Goal: Information Seeking & Learning: Learn about a topic

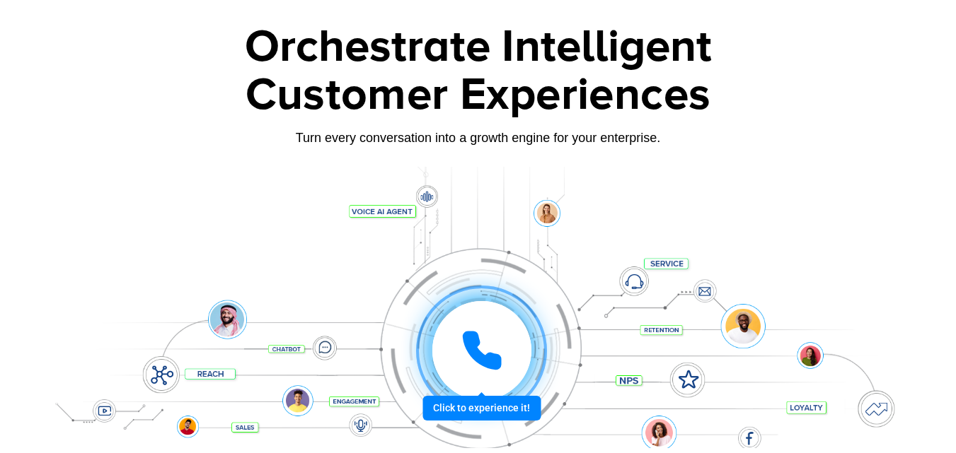
scroll to position [495, 0]
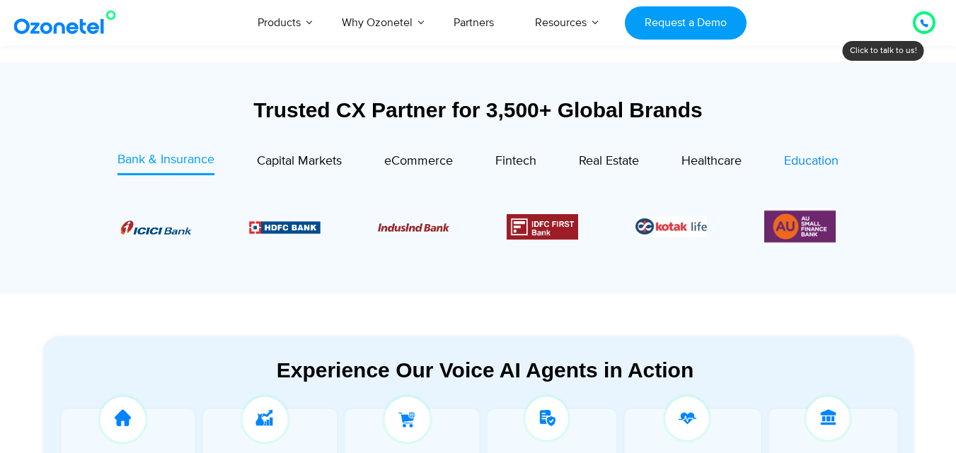
click at [793, 165] on span "Education" at bounding box center [811, 162] width 54 height 16
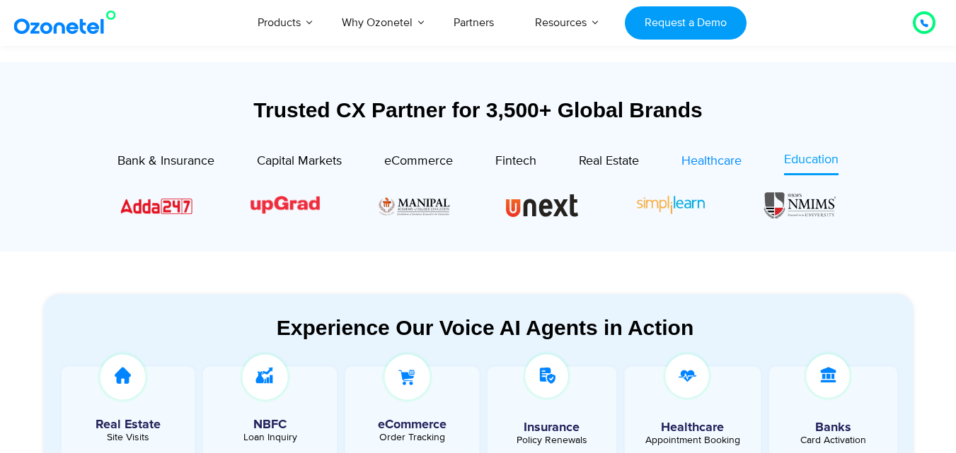
click at [722, 161] on span "Healthcare" at bounding box center [711, 162] width 60 height 16
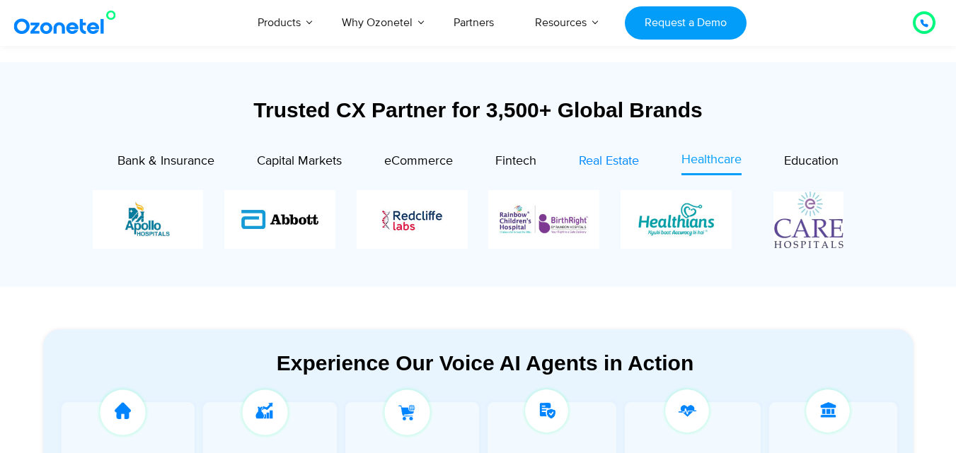
click at [596, 162] on span "Real Estate" at bounding box center [609, 162] width 60 height 16
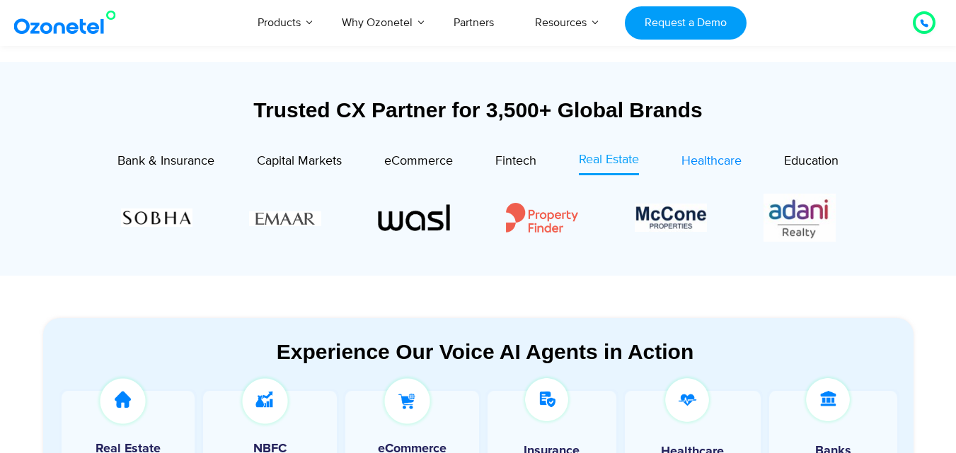
click at [691, 161] on span "Healthcare" at bounding box center [711, 162] width 60 height 16
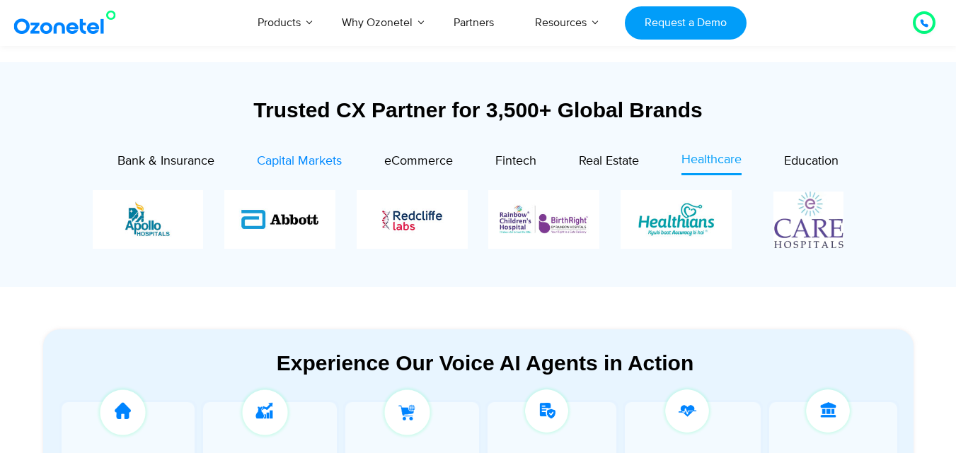
click at [329, 160] on span "Capital Markets" at bounding box center [299, 162] width 85 height 16
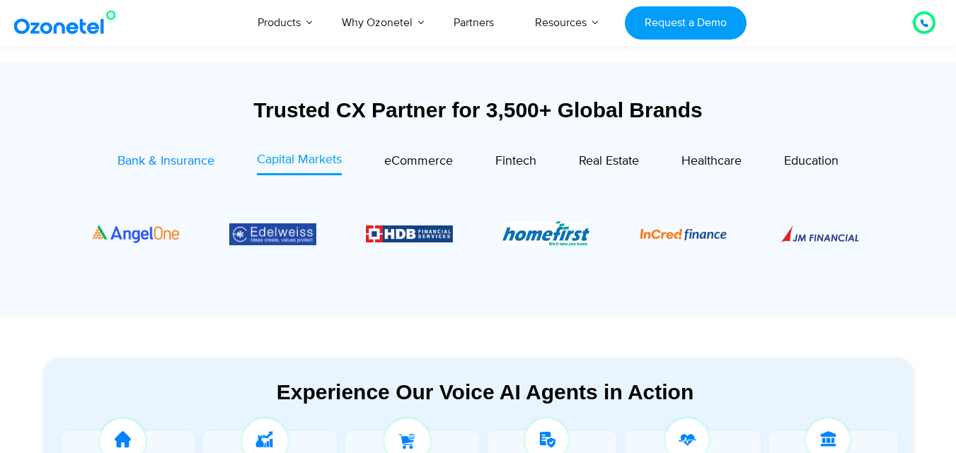
click at [172, 166] on span "Bank & Insurance" at bounding box center [165, 162] width 97 height 16
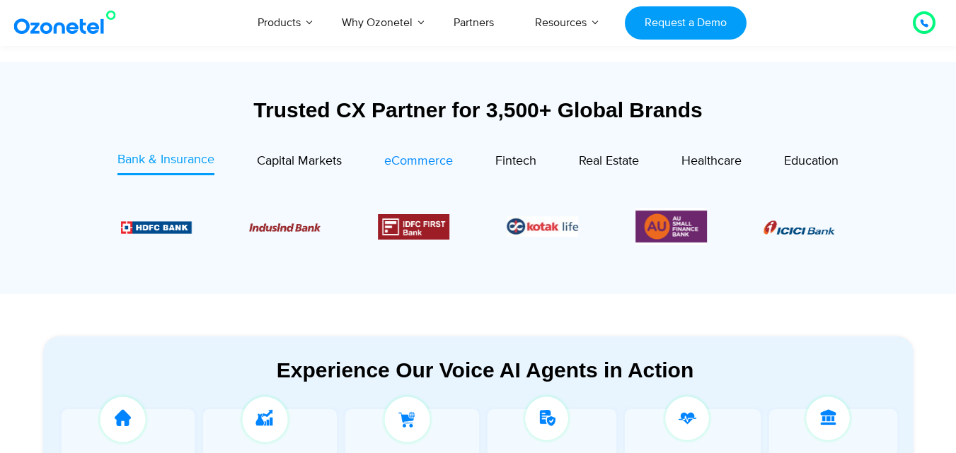
click at [412, 163] on span "eCommerce" at bounding box center [418, 162] width 69 height 16
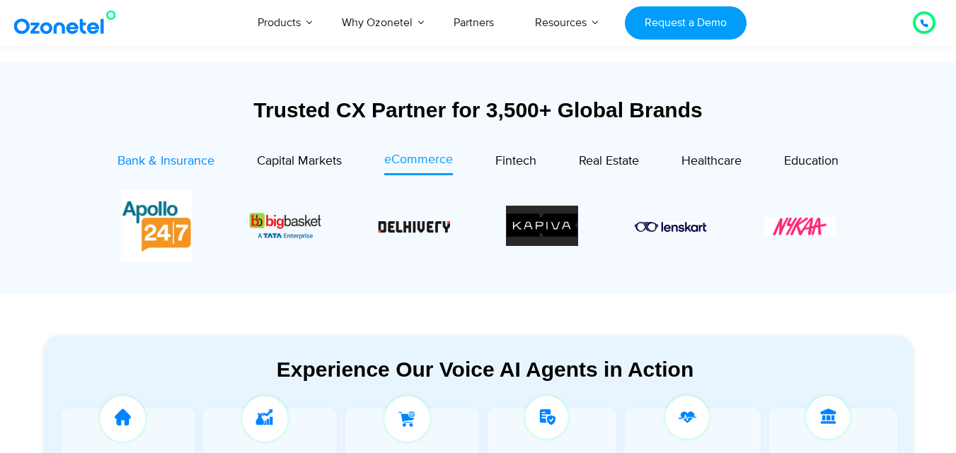
click at [195, 164] on span "Bank & Insurance" at bounding box center [165, 162] width 97 height 16
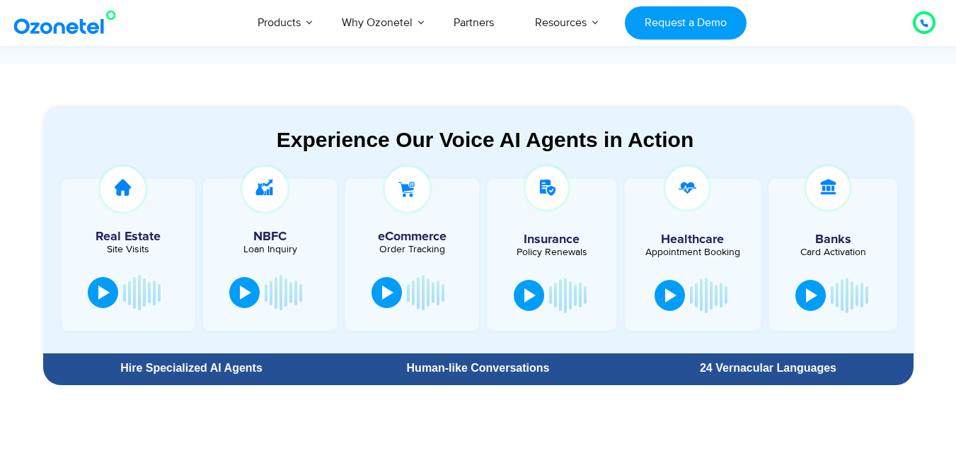
scroll to position [707, 0]
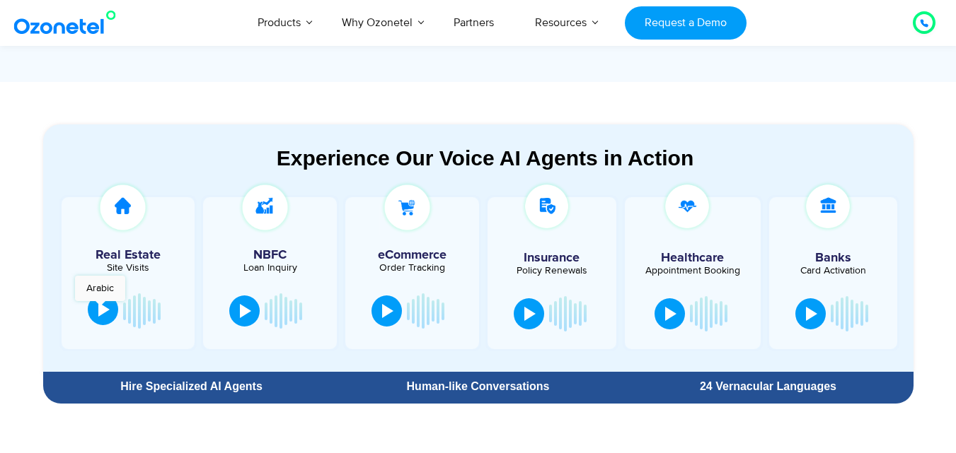
click at [100, 308] on div at bounding box center [103, 310] width 11 height 14
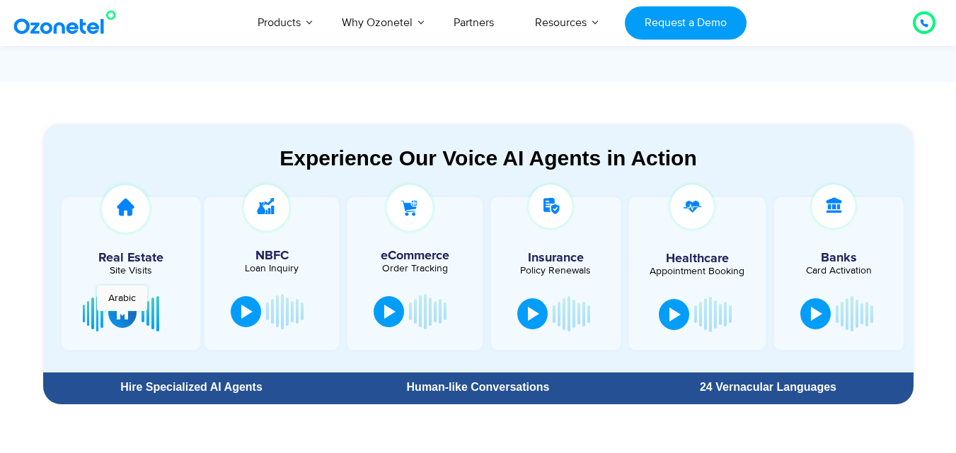
click at [122, 318] on div at bounding box center [122, 313] width 11 height 14
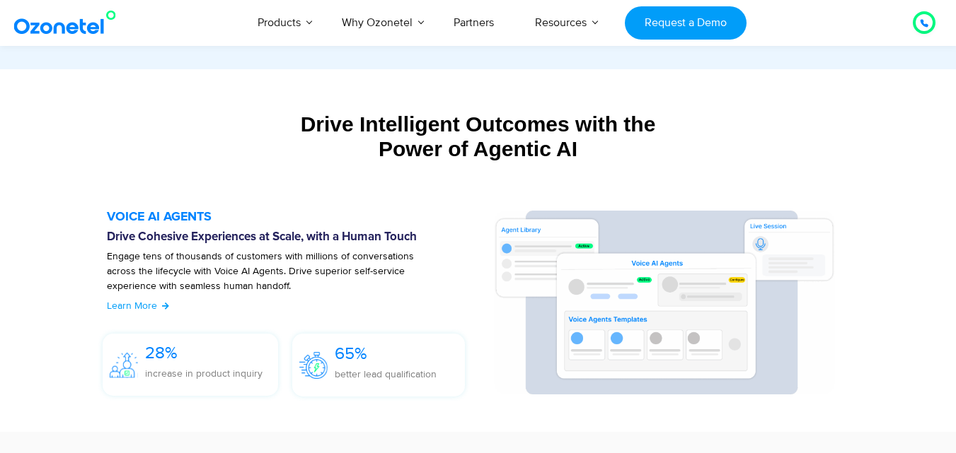
scroll to position [1556, 0]
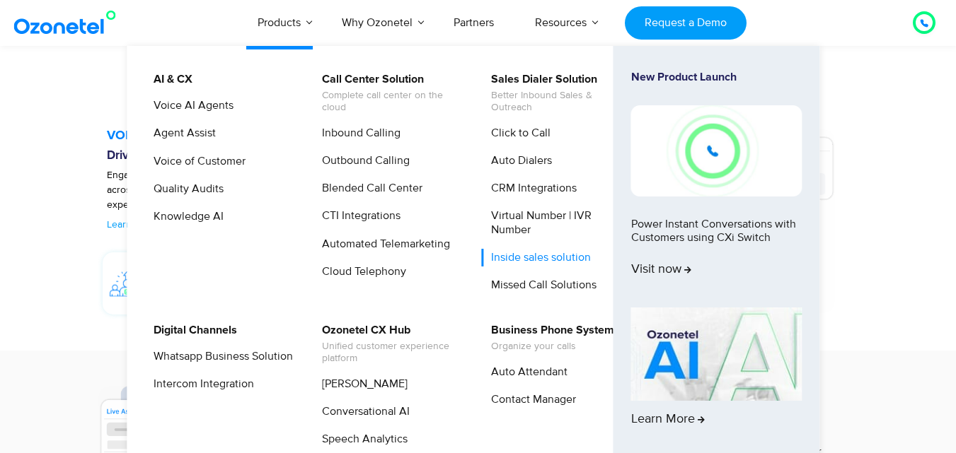
click at [577, 258] on link "Inside sales solution" at bounding box center [537, 258] width 111 height 18
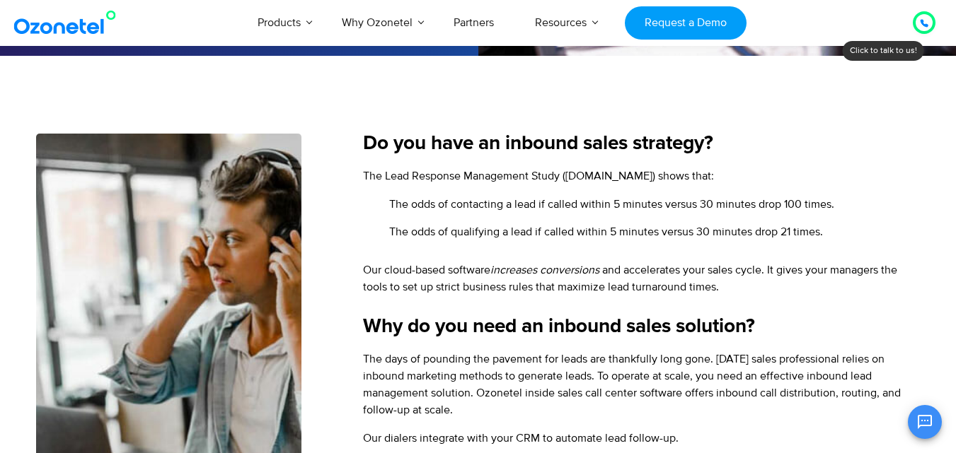
scroll to position [495, 0]
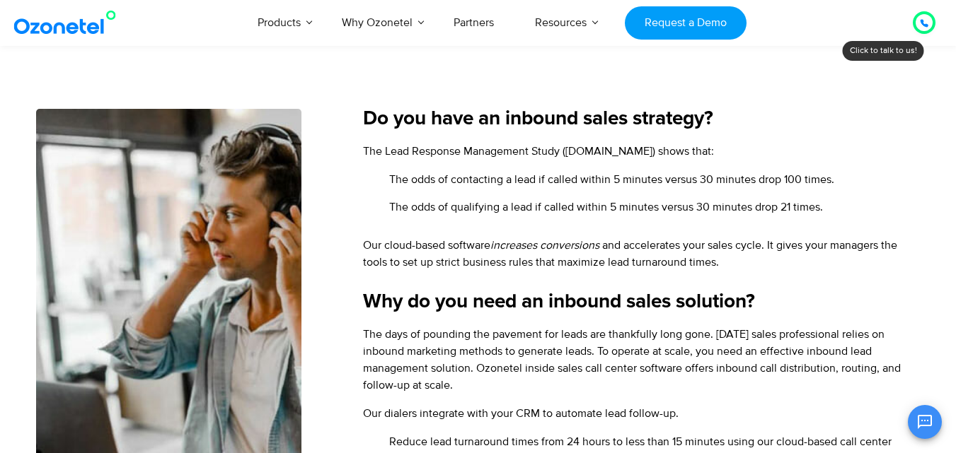
drag, startPoint x: 371, startPoint y: 151, endPoint x: 788, endPoint y: 151, distance: 416.7
click at [788, 151] on p "The Lead Response Management Study (LeadResponseManagement.org) shows that:" at bounding box center [641, 151] width 557 height 17
click at [708, 149] on span "The Lead Response Management Study (LeadResponseManagement.org) shows that:" at bounding box center [538, 151] width 351 height 14
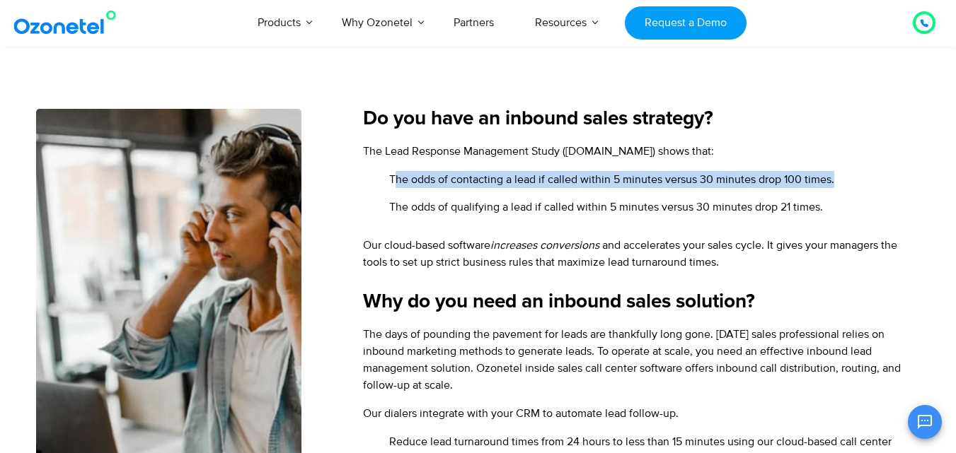
drag, startPoint x: 393, startPoint y: 178, endPoint x: 835, endPoint y: 186, distance: 442.2
click at [835, 186] on li "The odds of contacting a lead if called within 5 minutes versus 30 minutes drop…" at bounding box center [641, 182] width 557 height 23
click at [821, 185] on span "The odds of contacting a lead if called within 5 minutes versus 30 minutes drop…" at bounding box center [610, 179] width 449 height 17
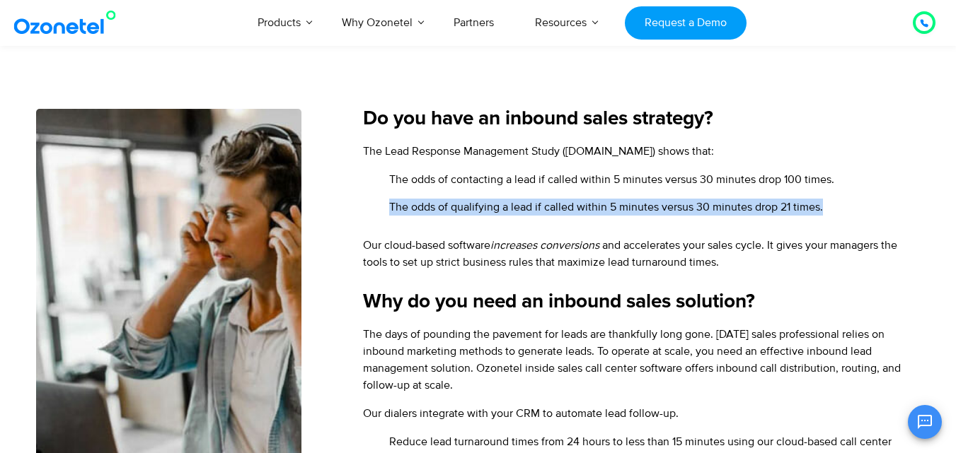
drag, startPoint x: 390, startPoint y: 207, endPoint x: 827, endPoint y: 205, distance: 436.5
click at [827, 205] on li "The odds of qualifying a lead if called within 5 minutes versus 30 minutes drop…" at bounding box center [641, 207] width 557 height 17
click at [782, 209] on span "The odds of qualifying a lead if called within 5 minutes versus 30 minutes drop…" at bounding box center [604, 207] width 437 height 17
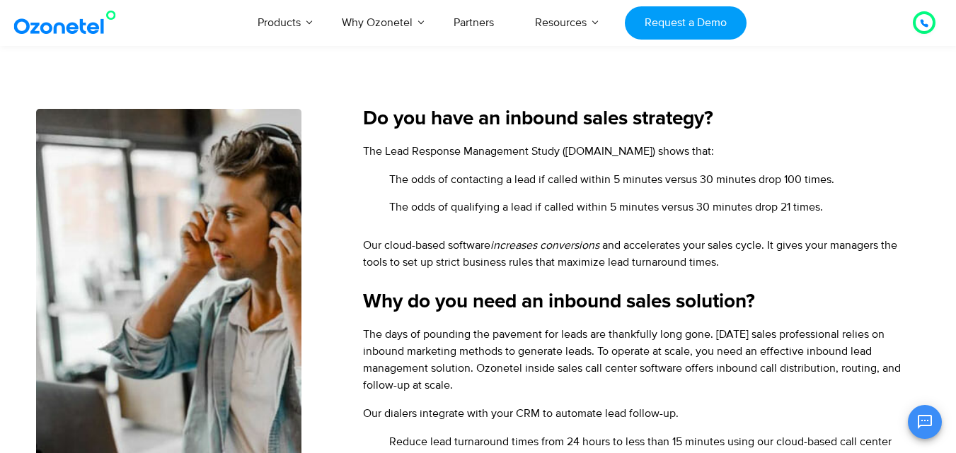
scroll to position [566, 0]
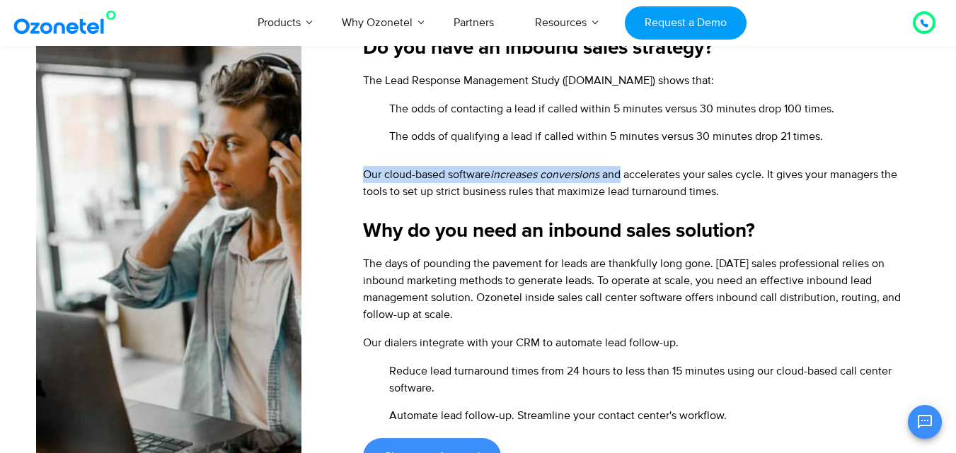
drag, startPoint x: 361, startPoint y: 173, endPoint x: 625, endPoint y: 173, distance: 263.9
click at [625, 173] on div "Do you have an inbound sales strategy? The Lead Response Management Study (Lead…" at bounding box center [610, 256] width 619 height 437
click at [625, 173] on span "and accelerates your sales cycle. It gives your managers the tools to set up st…" at bounding box center [630, 183] width 534 height 31
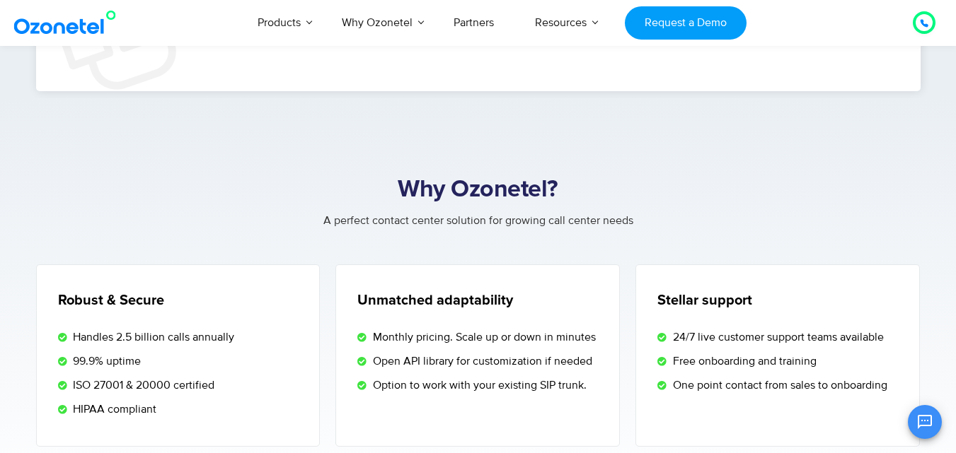
scroll to position [2476, 0]
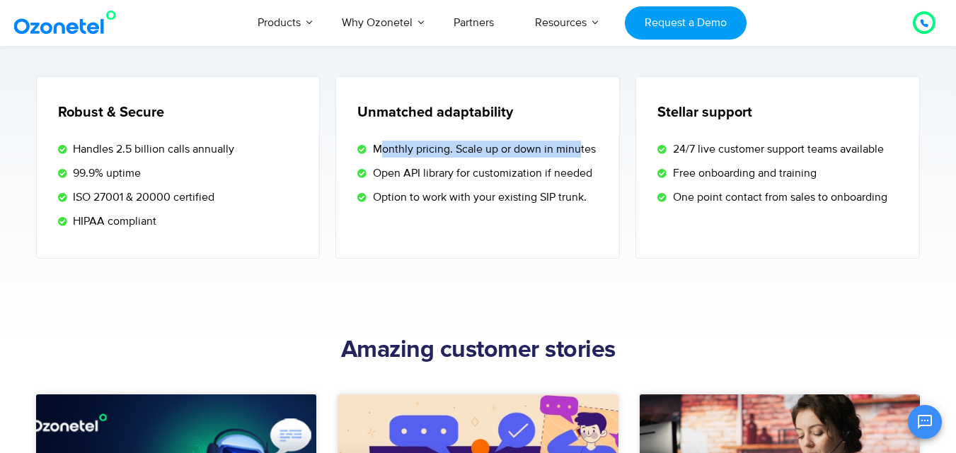
drag, startPoint x: 385, startPoint y: 154, endPoint x: 579, endPoint y: 146, distance: 194.7
click at [579, 146] on span "Monthly pricing. Scale up or down in minutes" at bounding box center [482, 149] width 226 height 17
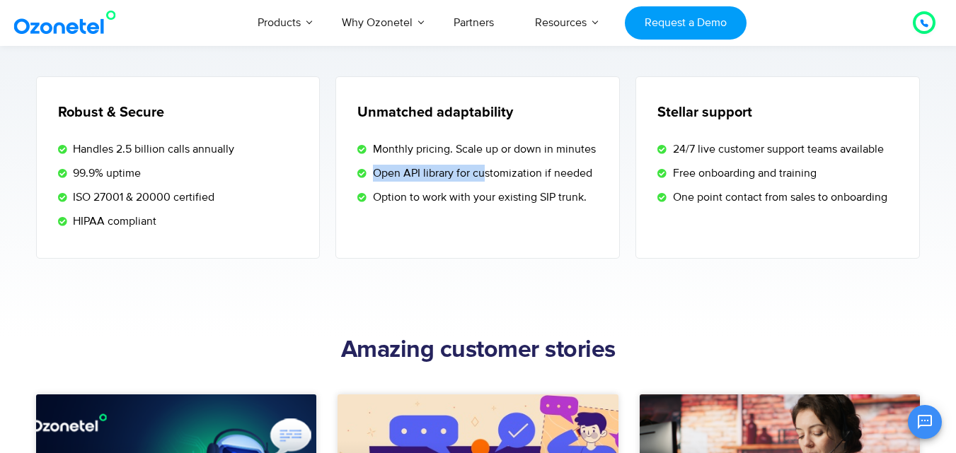
drag, startPoint x: 369, startPoint y: 174, endPoint x: 482, endPoint y: 173, distance: 112.5
click at [482, 173] on span "Open API library for customization if needed" at bounding box center [480, 173] width 223 height 17
drag, startPoint x: 417, startPoint y: 189, endPoint x: 534, endPoint y: 190, distance: 117.4
click at [534, 190] on span "Option to work with your existing SIP trunk." at bounding box center [477, 197] width 217 height 17
click at [666, 162] on ul "24/7 live customer support teams available Free onboarding and training One poi…" at bounding box center [779, 173] width 244 height 65
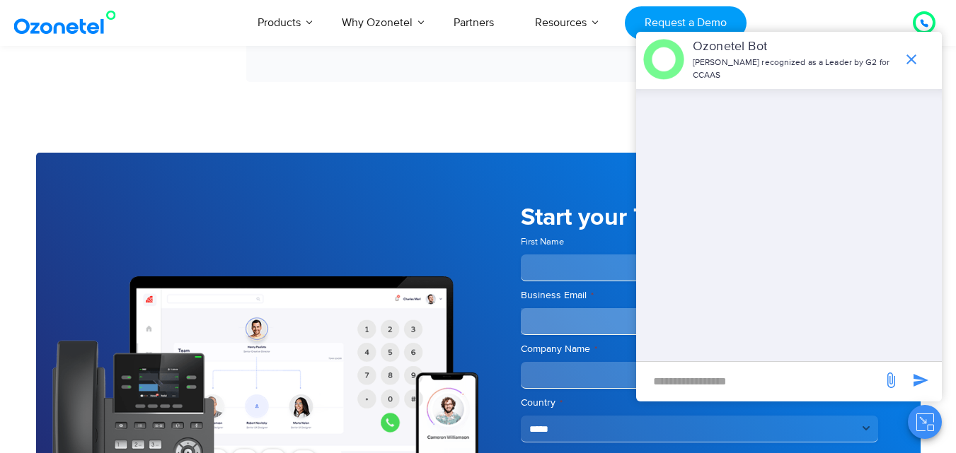
scroll to position [4032, 0]
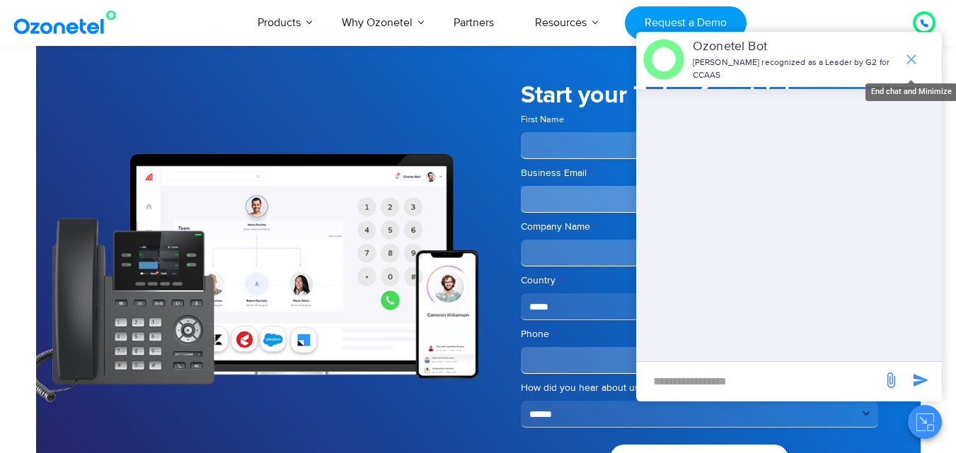
click at [915, 58] on icon "end chat or minimize" at bounding box center [911, 59] width 17 height 17
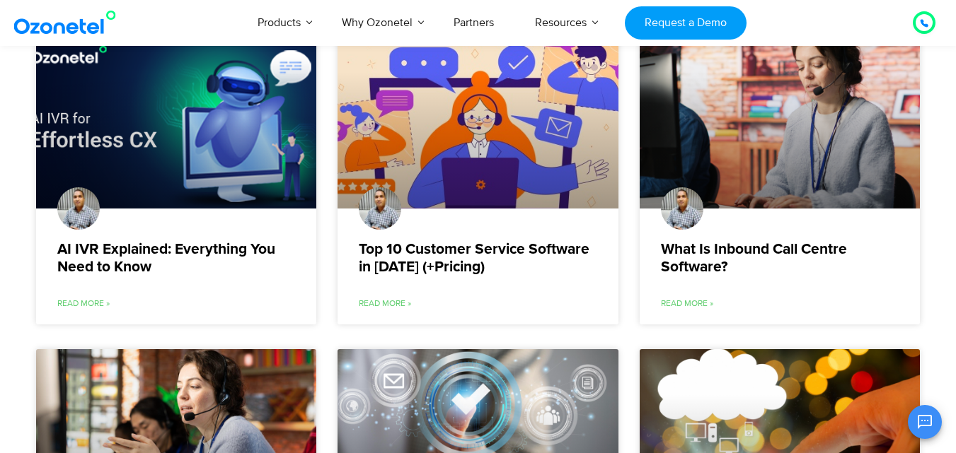
scroll to position [2820, 0]
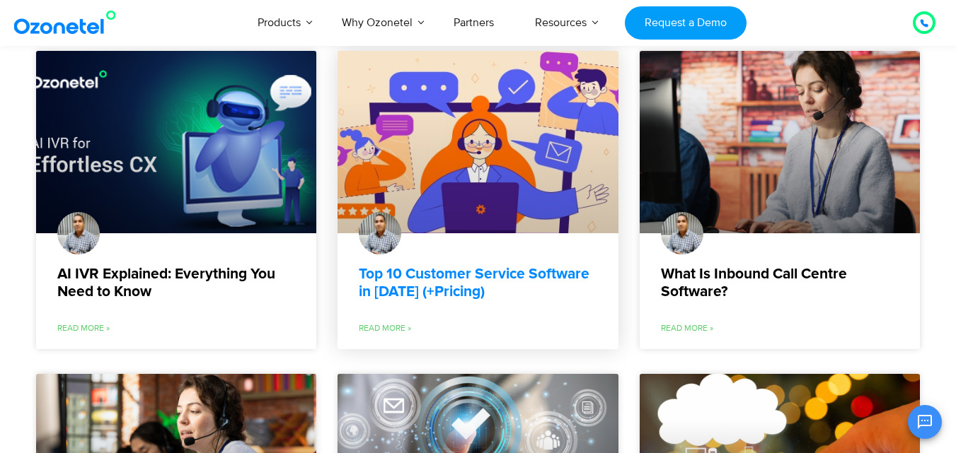
click at [436, 280] on link "Top 10 Customer Service Software in 2025 (+Pricing)" at bounding box center [478, 282] width 238 height 35
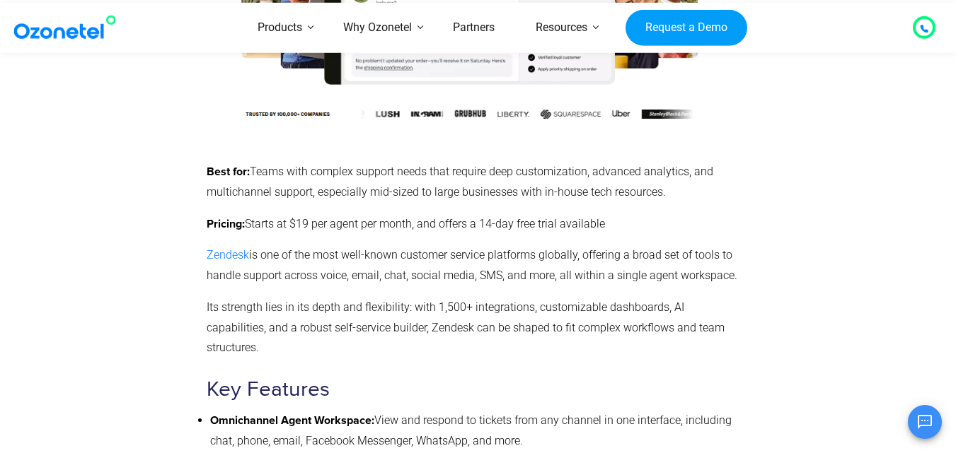
scroll to position [5801, 0]
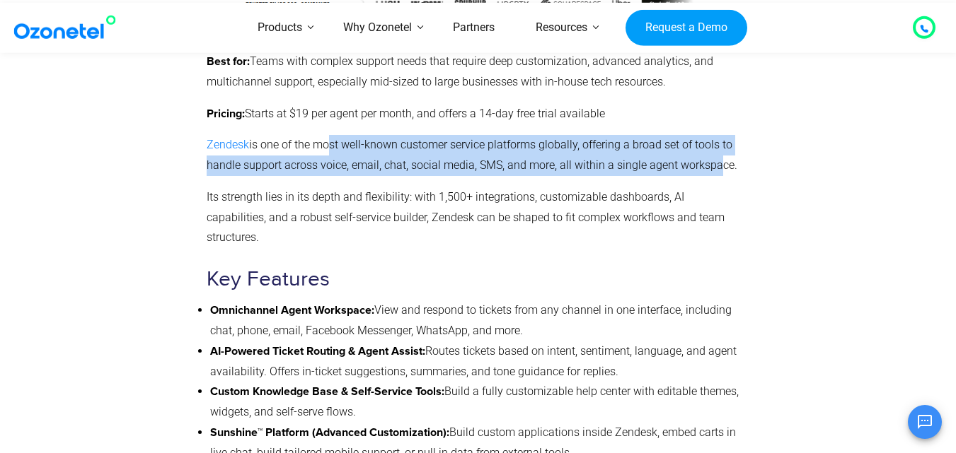
drag, startPoint x: 325, startPoint y: 146, endPoint x: 712, endPoint y: 164, distance: 387.4
click at [712, 164] on p "Zendesk is one of the most well-known customer service platforms globally, offe…" at bounding box center [475, 155] width 537 height 41
click at [689, 168] on p "Zendesk is one of the most well-known customer service platforms globally, offe…" at bounding box center [475, 155] width 537 height 41
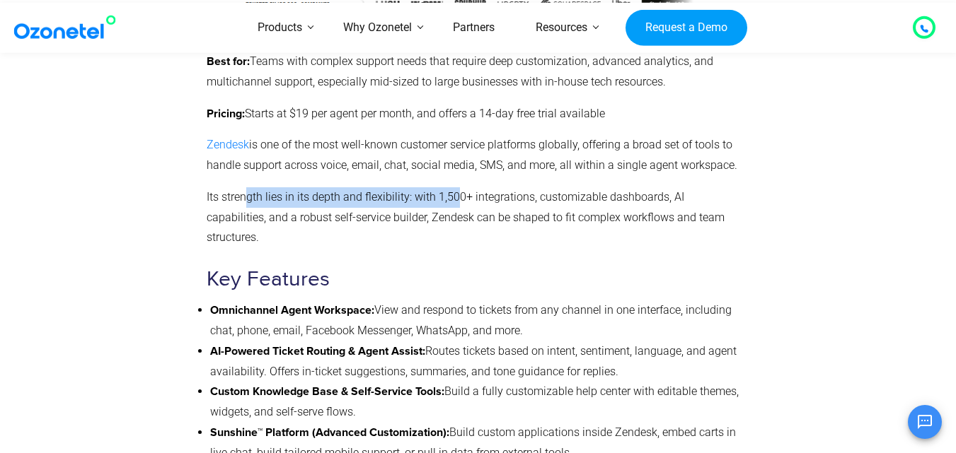
drag, startPoint x: 245, startPoint y: 199, endPoint x: 456, endPoint y: 205, distance: 210.9
click at [456, 205] on p "Its strength lies in its depth and flexibility: with 1,500+ integrations, custo…" at bounding box center [475, 217] width 537 height 61
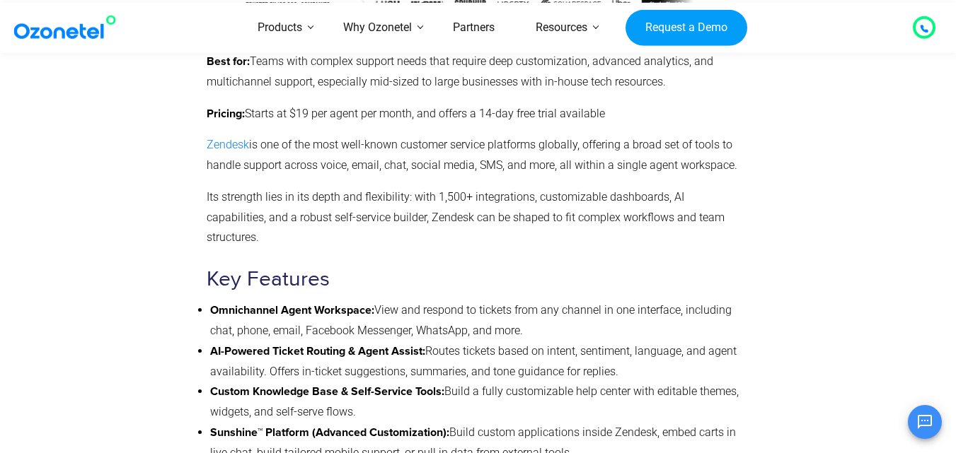
click at [489, 196] on p "Its strength lies in its depth and flexibility: with 1,500+ integrations, custo…" at bounding box center [475, 217] width 537 height 61
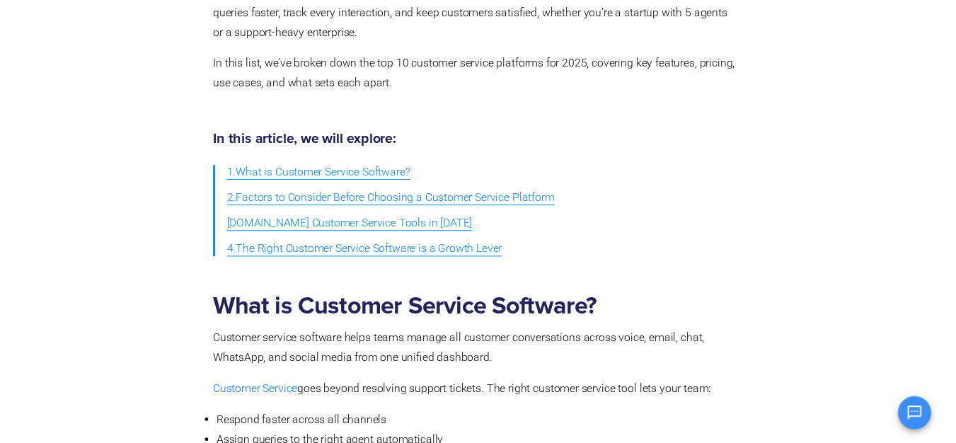
scroll to position [0, 0]
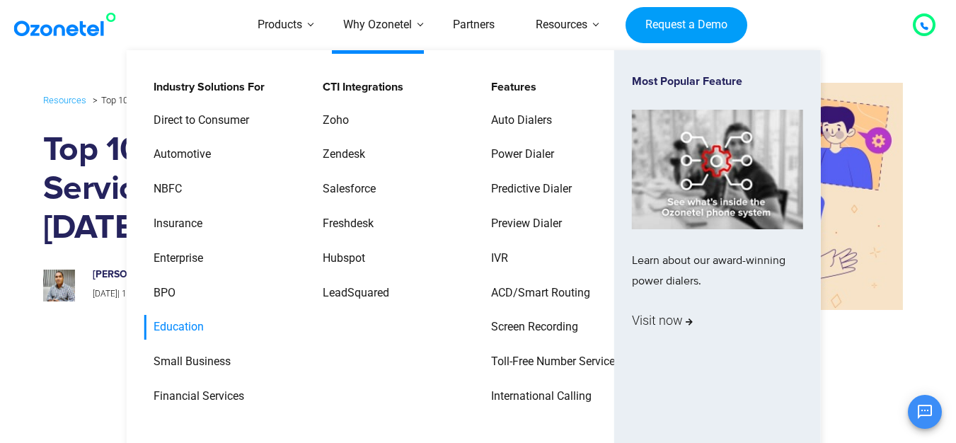
click at [183, 328] on link "Education" at bounding box center [175, 327] width 62 height 25
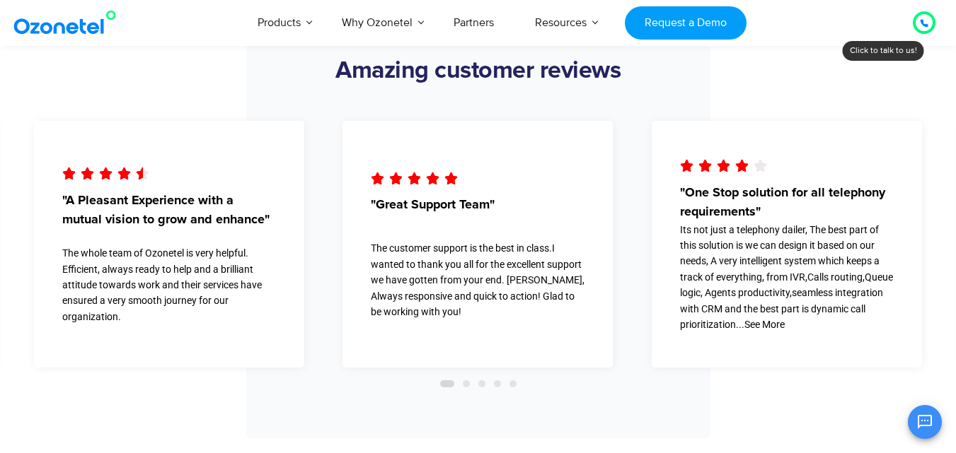
scroll to position [2759, 0]
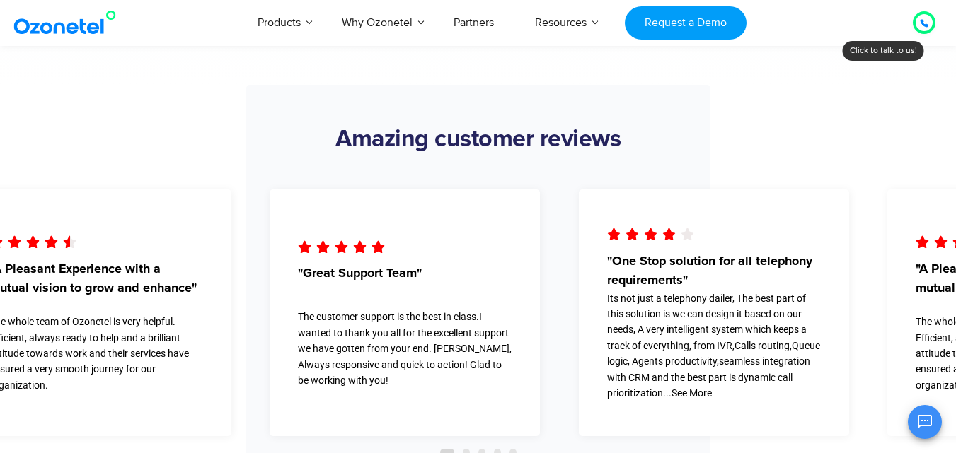
click at [312, 330] on div "The customer support is the best in class.I wanted to thank you all for the exc…" at bounding box center [405, 348] width 214 height 79
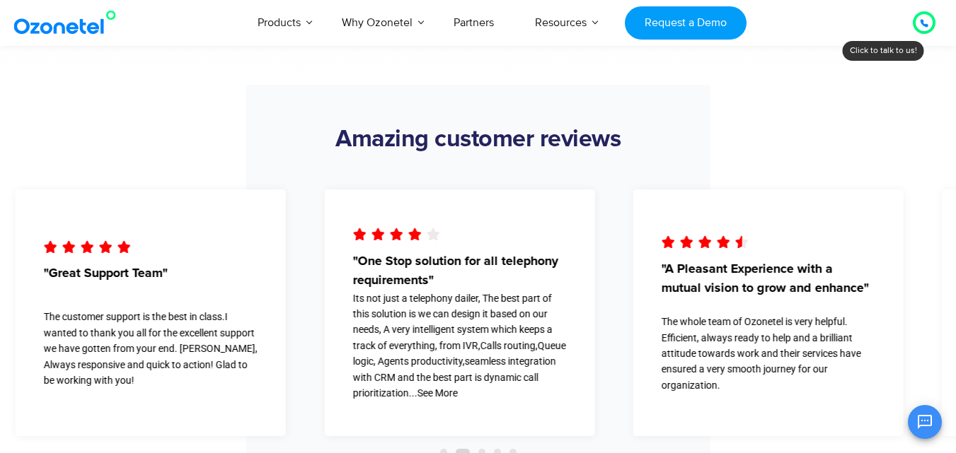
click at [661, 330] on div "The whole team of Ozonetel is very helpful. Efficient, always ready to help and…" at bounding box center [768, 353] width 214 height 79
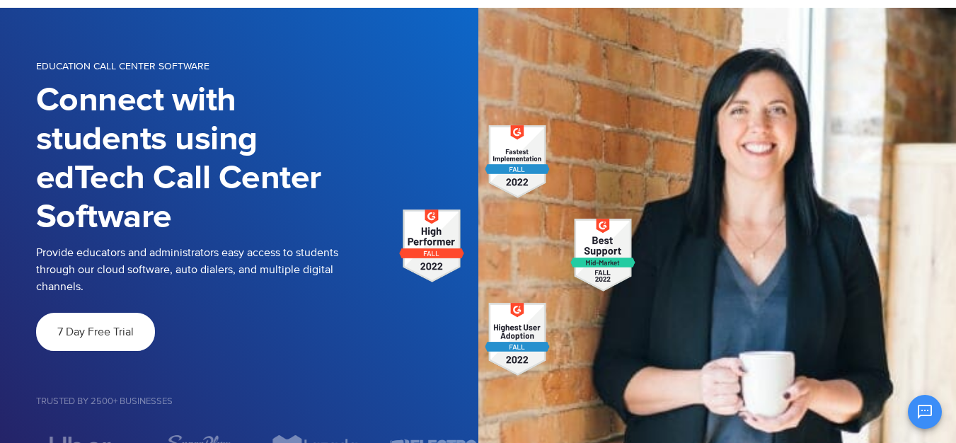
scroll to position [0, 0]
